Goal: Task Accomplishment & Management: Manage account settings

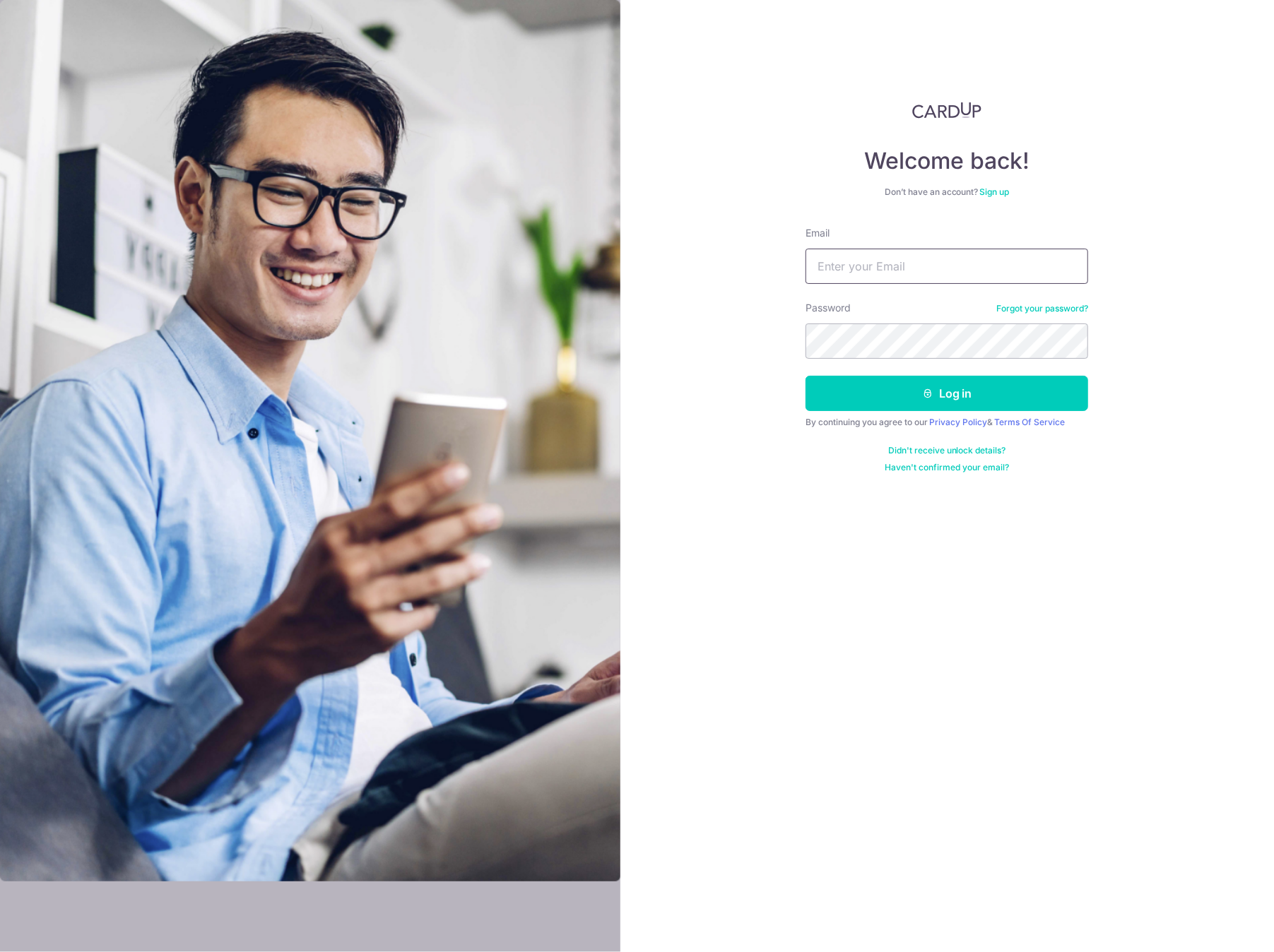
click at [892, 270] on input "Email" at bounding box center [947, 267] width 283 height 35
click at [825, 571] on div "Welcome back! Don’t have an account? Sign up Email nickseow@ Password Forgot yo…" at bounding box center [947, 476] width 654 height 952
click at [912, 259] on input "nickseow@" at bounding box center [947, 267] width 283 height 35
type input "[EMAIL_ADDRESS][DOMAIN_NAME]"
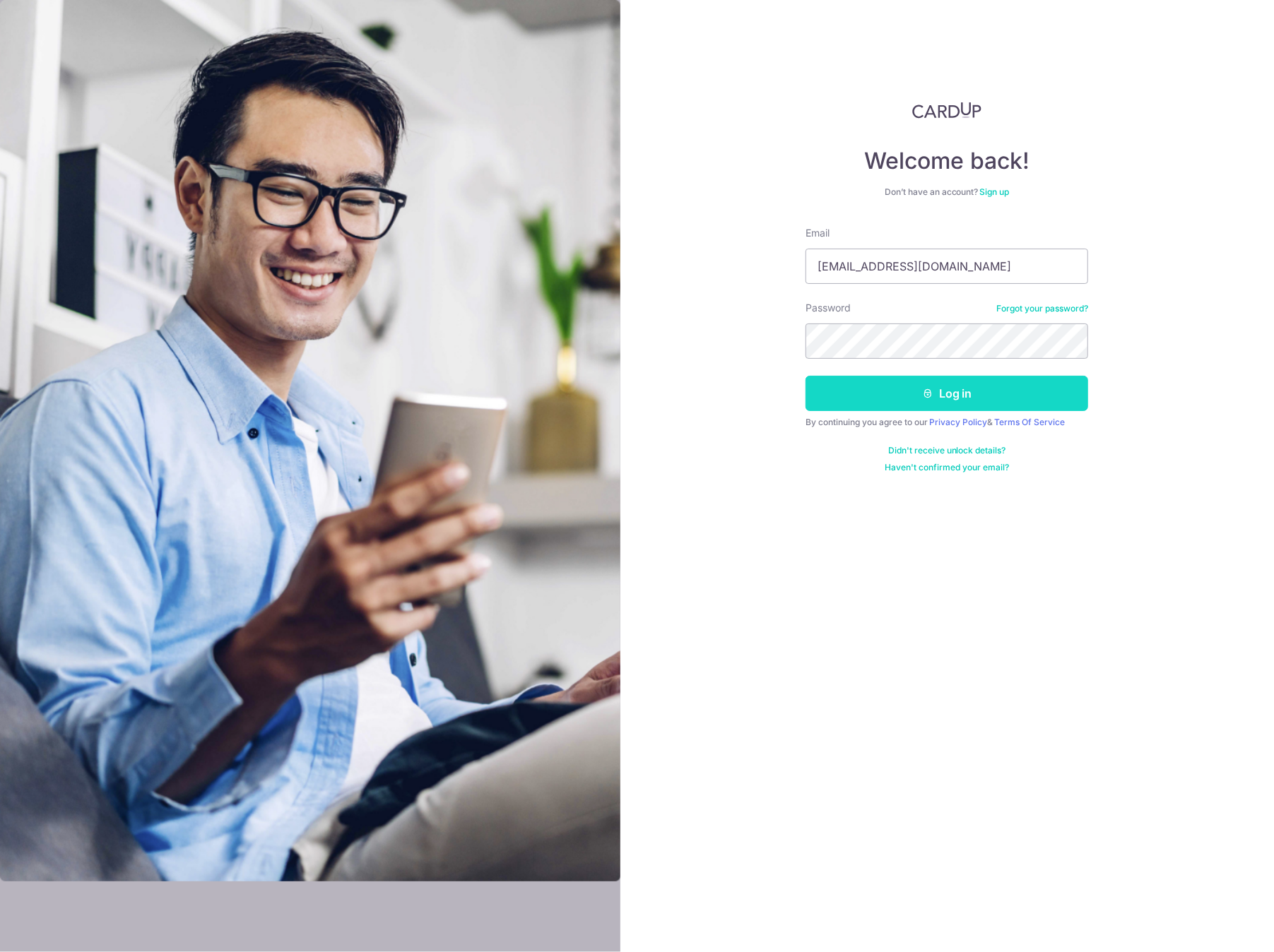
click at [929, 399] on button "Log in" at bounding box center [947, 394] width 283 height 35
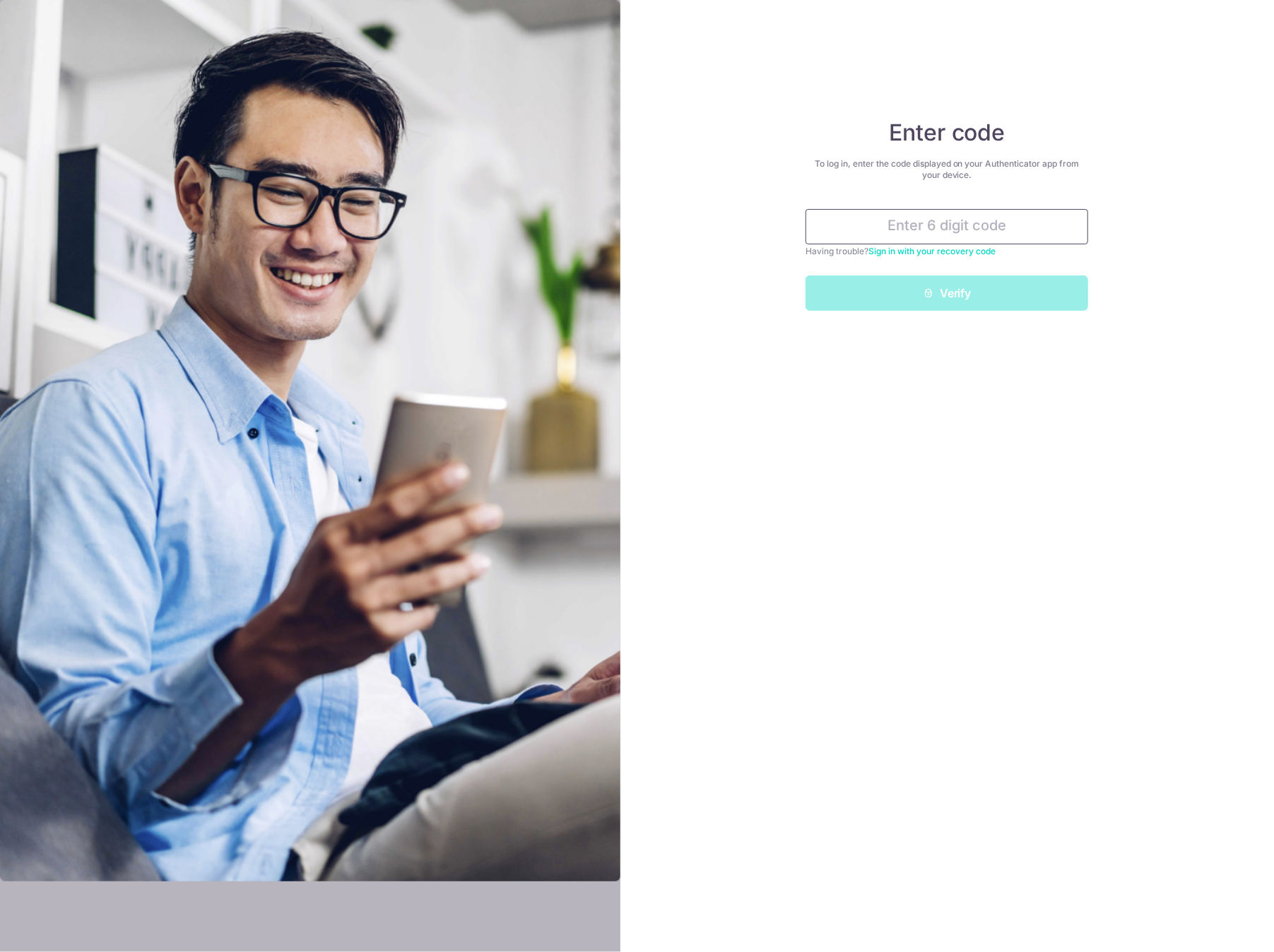
click at [953, 216] on input "text" at bounding box center [947, 227] width 283 height 35
click at [953, 219] on input "text" at bounding box center [947, 227] width 283 height 35
type input "472995"
click at [952, 288] on button "Verify" at bounding box center [947, 293] width 283 height 35
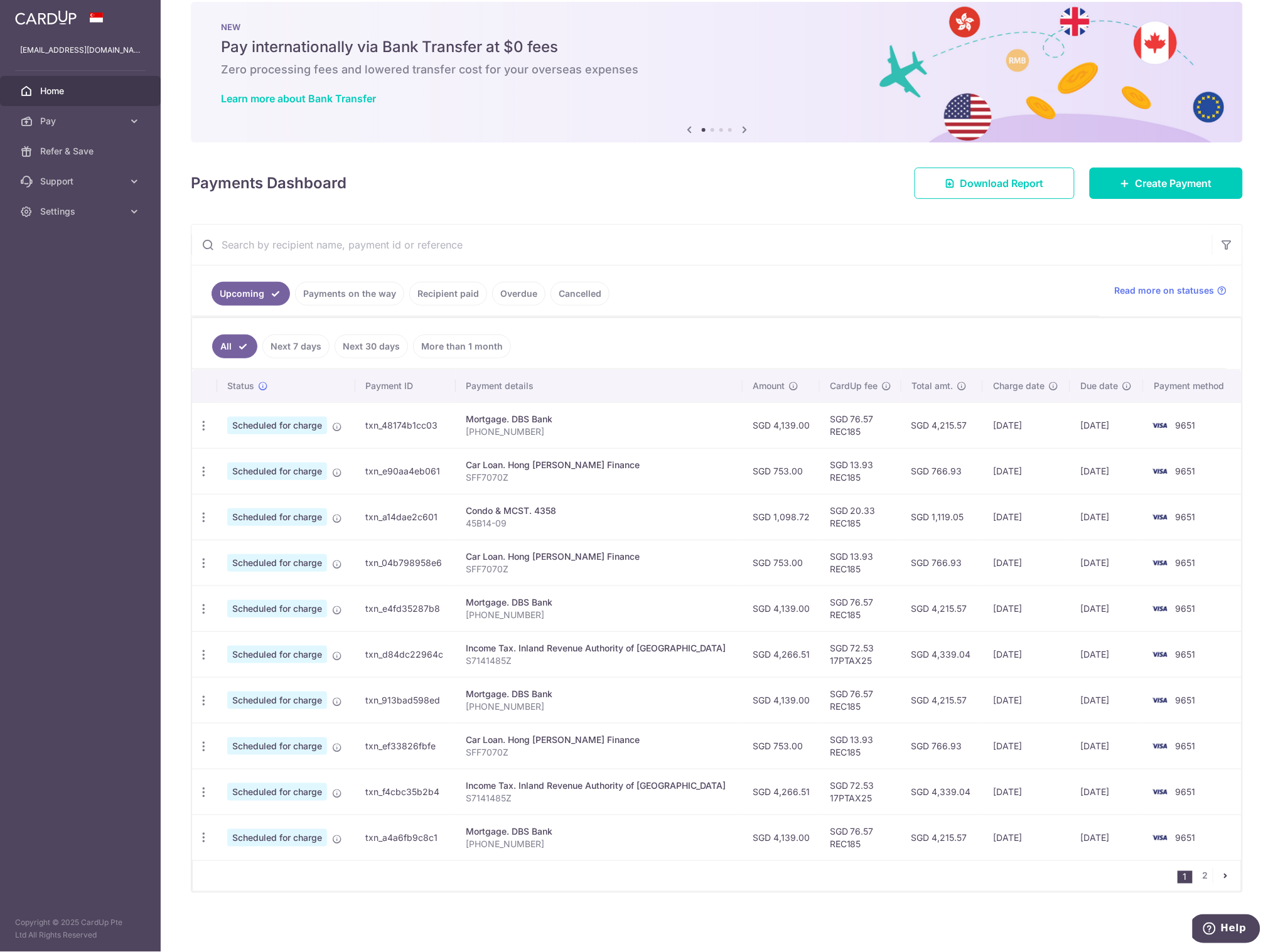
scroll to position [22, 0]
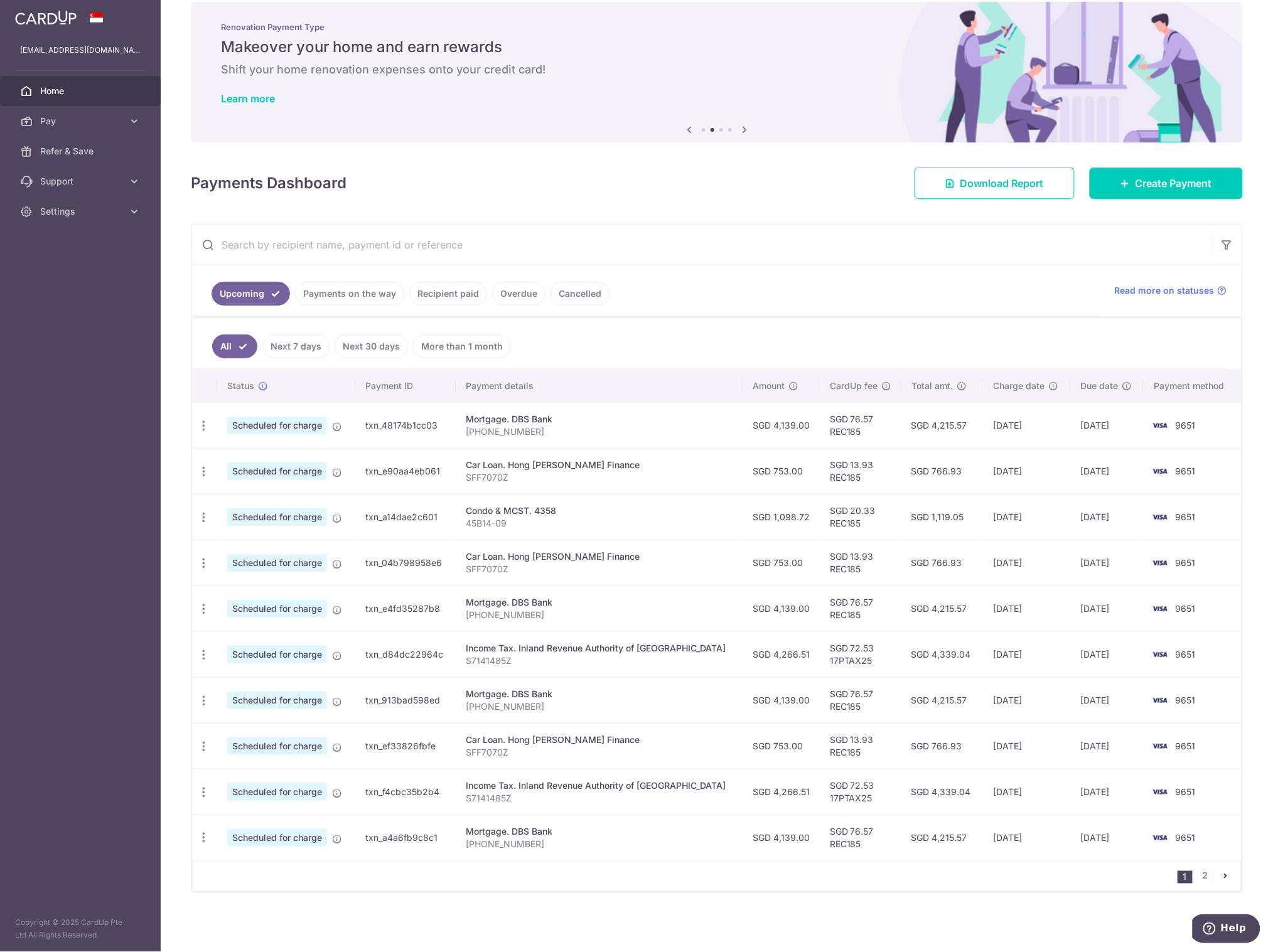
drag, startPoint x: 1008, startPoint y: 655, endPoint x: 1202, endPoint y: 653, distance: 194.0
click at [1132, 653] on tr "Update payment Cancel payment Scheduled for charge txn_d84dc22964c Income Tax. …" at bounding box center [717, 654] width 1050 height 46
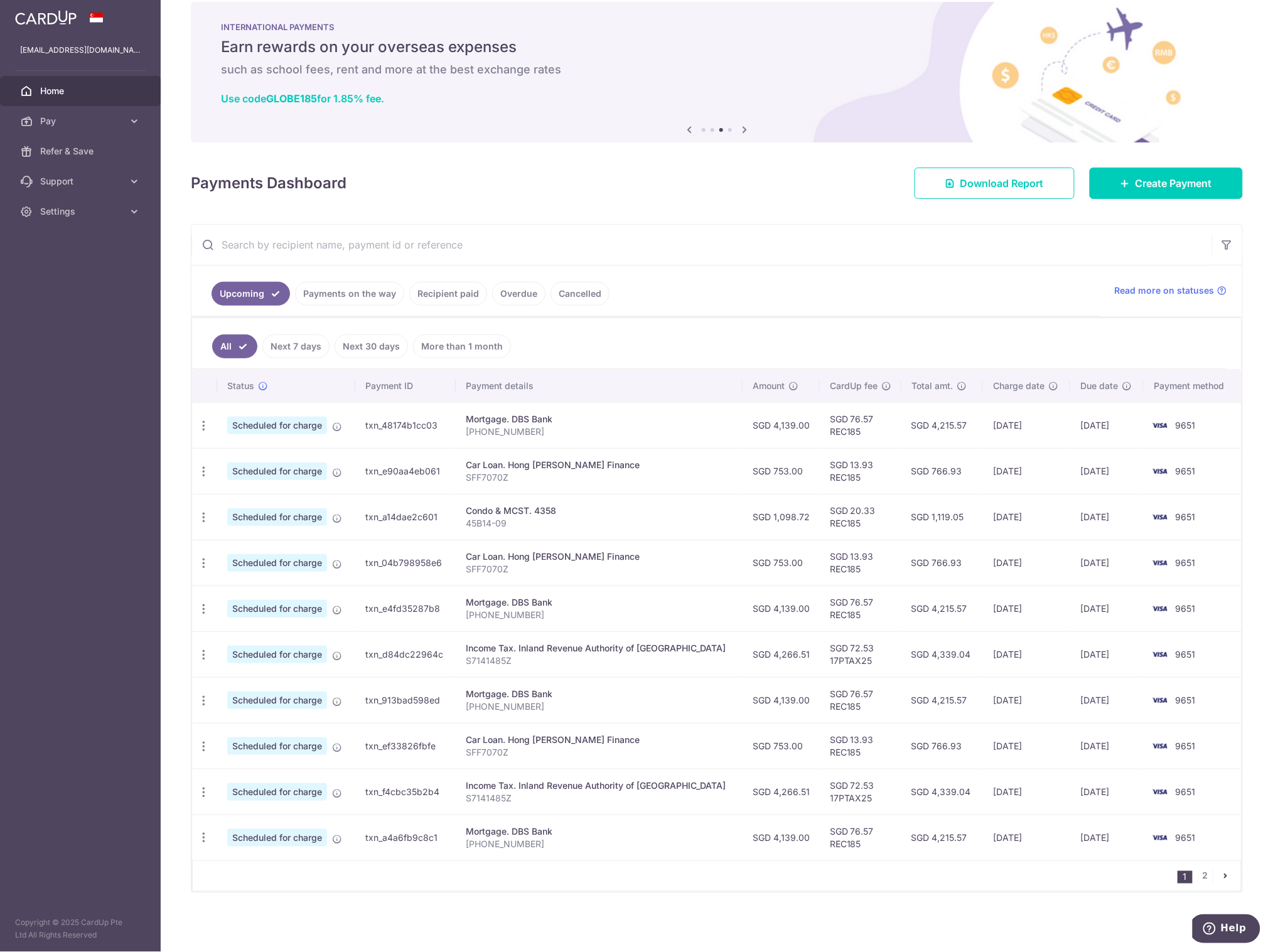
click at [1041, 677] on td "[DATE]" at bounding box center [1027, 700] width 87 height 46
click at [1132, 846] on link "2" at bounding box center [1205, 876] width 15 height 15
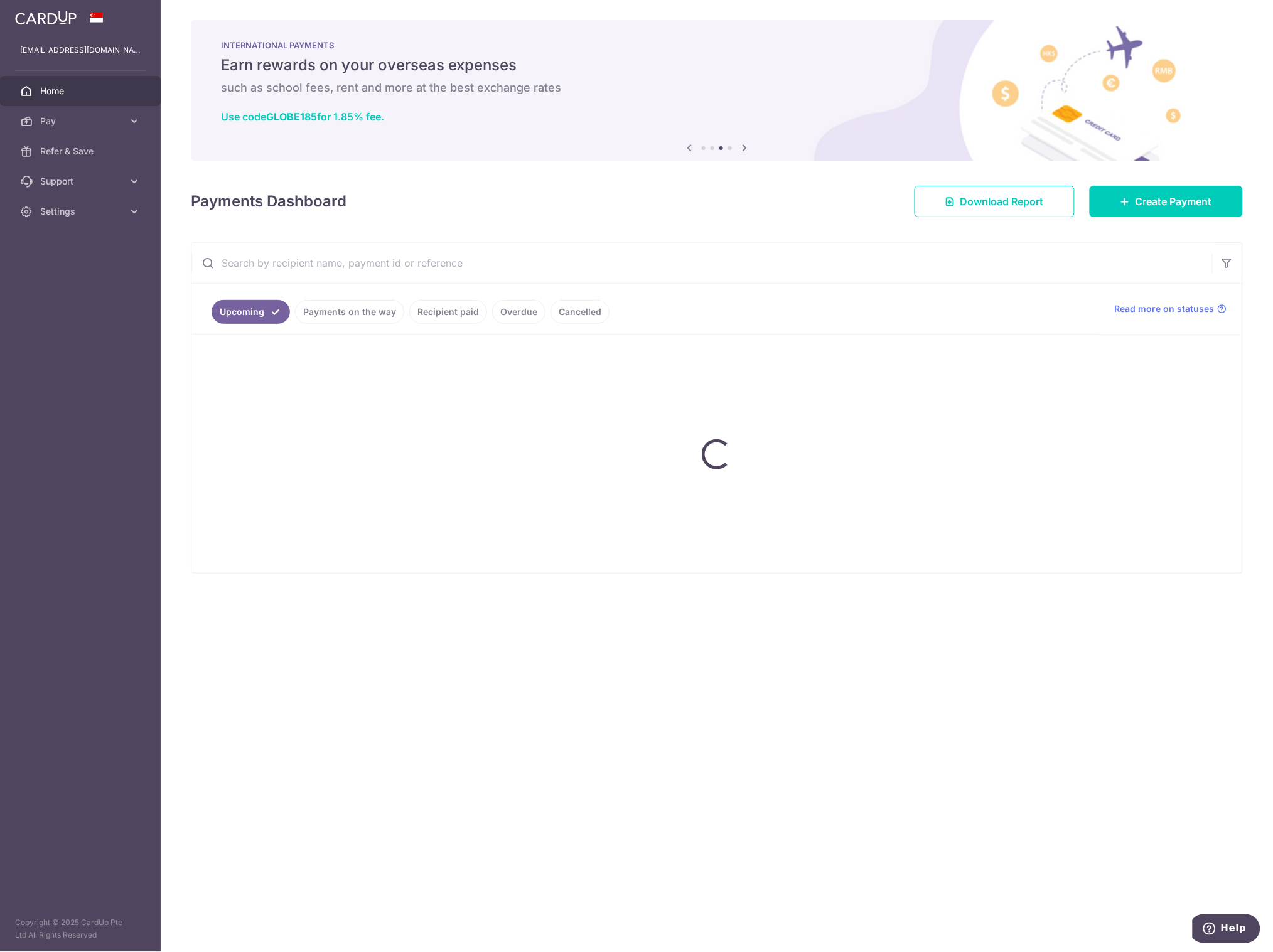
scroll to position [0, 0]
